Goal: Information Seeking & Learning: Learn about a topic

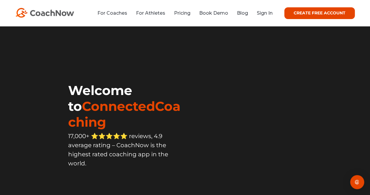
click at [263, 13] on link "Sign In" at bounding box center [265, 13] width 16 height 6
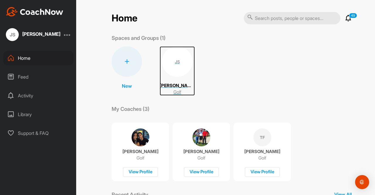
click at [176, 67] on div "JS" at bounding box center [177, 61] width 30 height 30
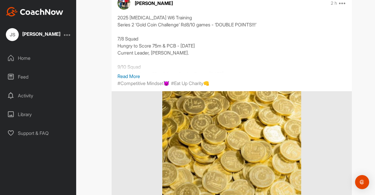
scroll to position [116, 0]
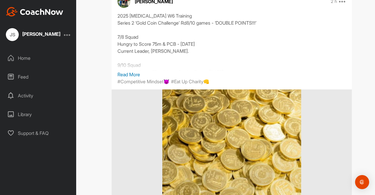
click at [124, 73] on p "Read More" at bounding box center [231, 74] width 228 height 7
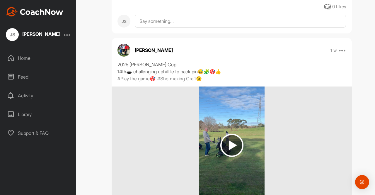
scroll to position [1078, 0]
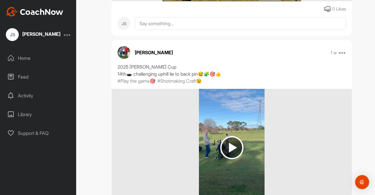
click at [230, 150] on img at bounding box center [231, 147] width 23 height 23
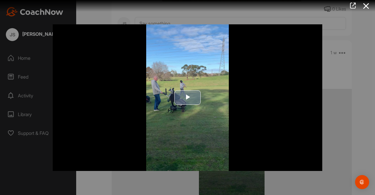
click at [187, 97] on span "Video Player" at bounding box center [187, 97] width 0 height 0
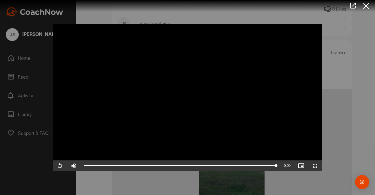
click at [350, 140] on div at bounding box center [187, 97] width 375 height 195
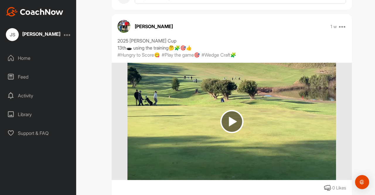
scroll to position [1308, 0]
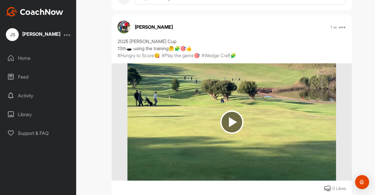
click at [230, 118] on img at bounding box center [231, 121] width 23 height 23
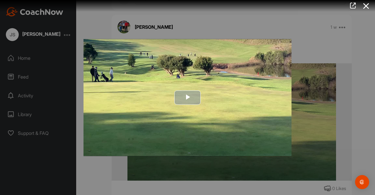
click at [187, 97] on span "Video Player" at bounding box center [187, 97] width 0 height 0
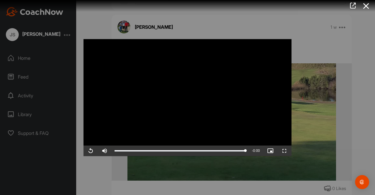
click at [307, 48] on div at bounding box center [187, 97] width 375 height 195
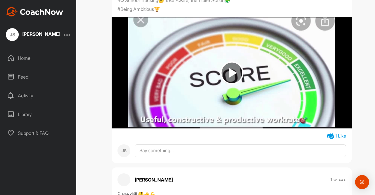
scroll to position [1701, 0]
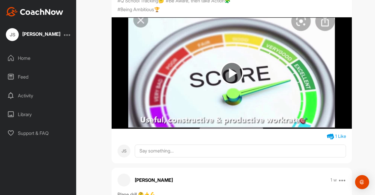
click at [226, 85] on img at bounding box center [231, 72] width 23 height 23
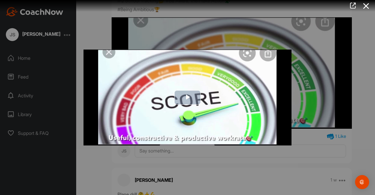
click at [187, 97] on span "Video Player" at bounding box center [187, 97] width 0 height 0
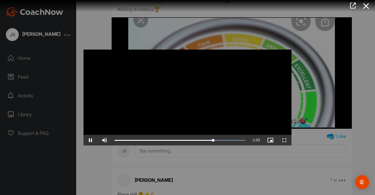
click at [316, 82] on div at bounding box center [187, 97] width 375 height 195
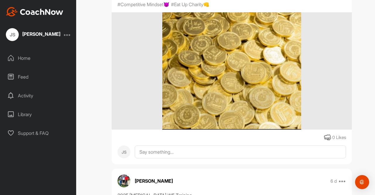
scroll to position [626, 0]
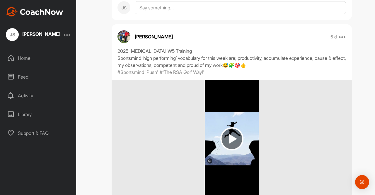
click at [225, 142] on img at bounding box center [231, 138] width 23 height 23
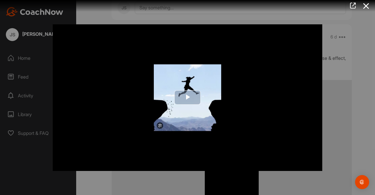
click at [187, 97] on span "Video Player" at bounding box center [187, 97] width 0 height 0
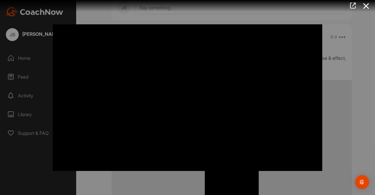
click at [187, 95] on video "Video Player" at bounding box center [187, 97] width 269 height 146
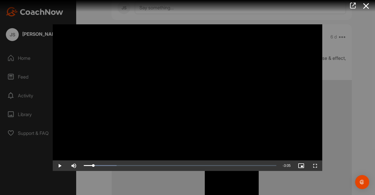
click at [187, 95] on video "Video Player" at bounding box center [187, 97] width 269 height 146
click at [366, 95] on div at bounding box center [187, 97] width 375 height 195
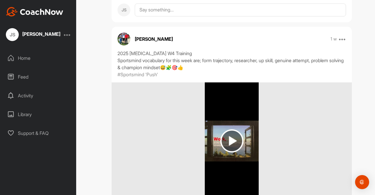
scroll to position [2246, 0]
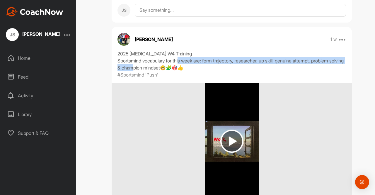
drag, startPoint x: 206, startPoint y: 75, endPoint x: 176, endPoint y: 81, distance: 30.9
click at [176, 71] on div "2025 [MEDICAL_DATA] W4 Training Sportsmind vocabulary for this week are; form t…" at bounding box center [231, 60] width 228 height 21
copy div "form trajectory, researcher, up skill, genuine attempt, problem solving & champ…"
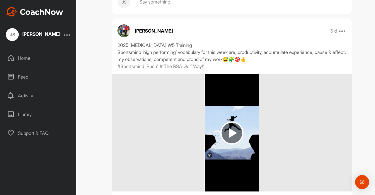
scroll to position [602, 0]
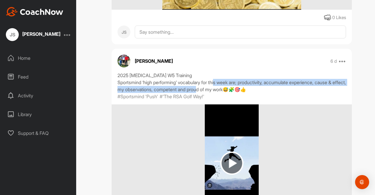
drag, startPoint x: 245, startPoint y: 82, endPoint x: 246, endPoint y: 91, distance: 8.5
click at [246, 91] on div "2025 [MEDICAL_DATA] W5 Training Sportsmind ‘high performing’ vocabulary for thi…" at bounding box center [231, 82] width 228 height 21
copy div "productivity, accumulate experience, cause & effect, my observations, competent…"
click at [277, 116] on div at bounding box center [232, 162] width 240 height 117
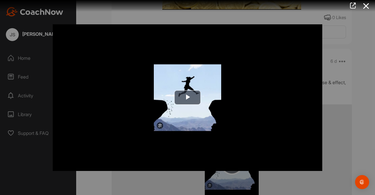
click at [370, 4] on icon at bounding box center [365, 6] width 13 height 11
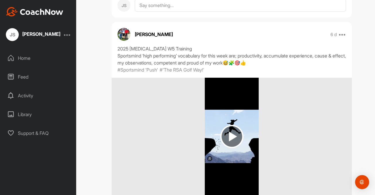
scroll to position [628, 0]
click at [229, 134] on img at bounding box center [231, 136] width 23 height 23
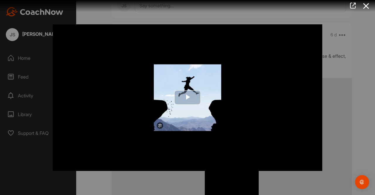
click at [187, 97] on span "Video Player" at bounding box center [187, 97] width 0 height 0
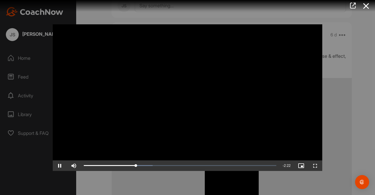
click at [368, 5] on icon at bounding box center [365, 6] width 13 height 11
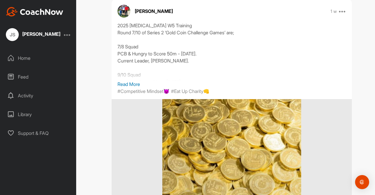
scroll to position [858, 0]
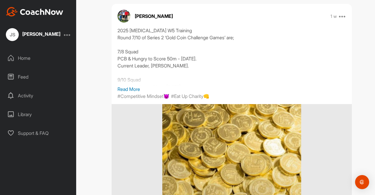
click at [369, 45] on div "JS [PERSON_NAME] Bookings Golf Space Settings Your Notifications Leave Space Ti…" at bounding box center [231, 97] width 286 height 195
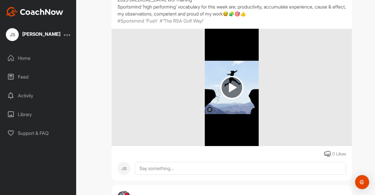
scroll to position [687, 0]
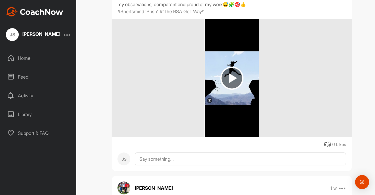
drag, startPoint x: 330, startPoint y: 143, endPoint x: 359, endPoint y: 117, distance: 39.1
click at [359, 117] on div "JS [PERSON_NAME] Bookings Golf Space Settings Your Notifications Leave Space Ti…" at bounding box center [231, 97] width 286 height 195
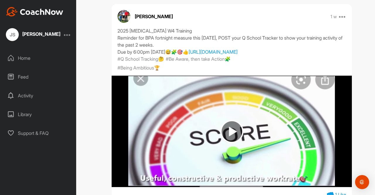
scroll to position [1648, 0]
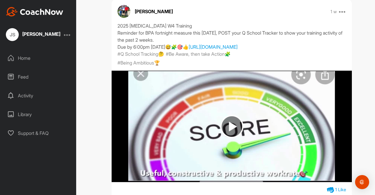
click at [232, 138] on img at bounding box center [231, 126] width 23 height 23
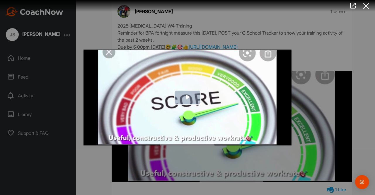
click at [187, 97] on span "Video Player" at bounding box center [187, 97] width 0 height 0
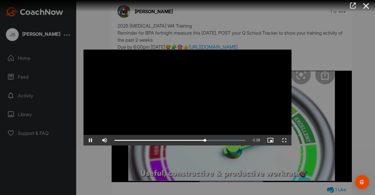
click at [365, 6] on icon at bounding box center [365, 6] width 13 height 11
